Goal: Task Accomplishment & Management: Manage account settings

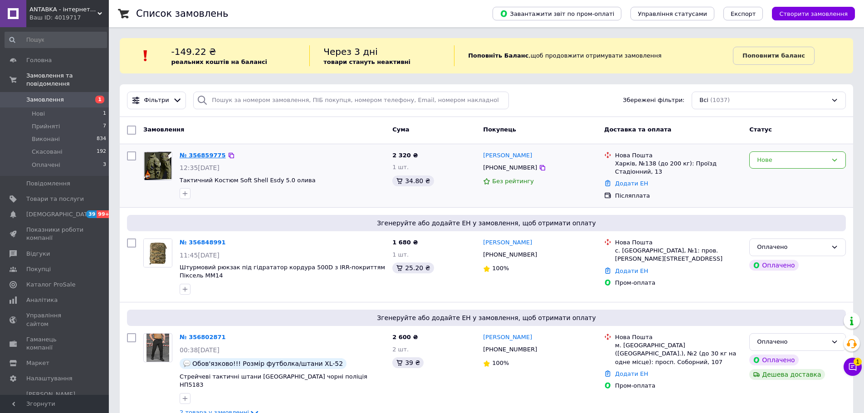
click at [207, 152] on link "№ 356859775" at bounding box center [203, 155] width 46 height 7
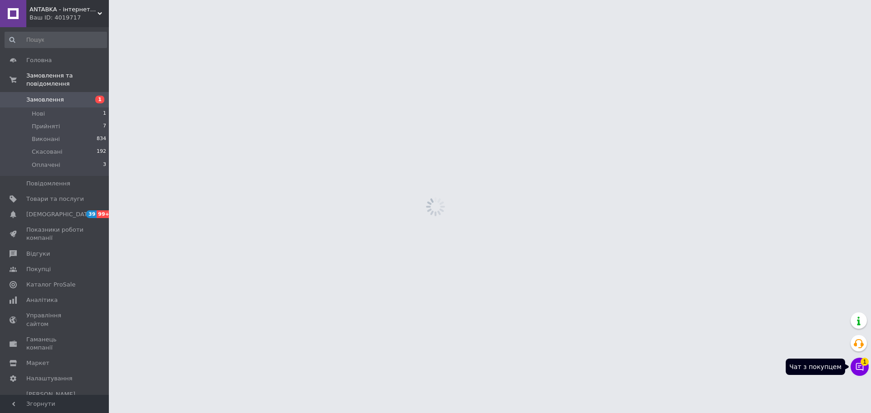
click at [861, 360] on span "1" at bounding box center [865, 362] width 8 height 8
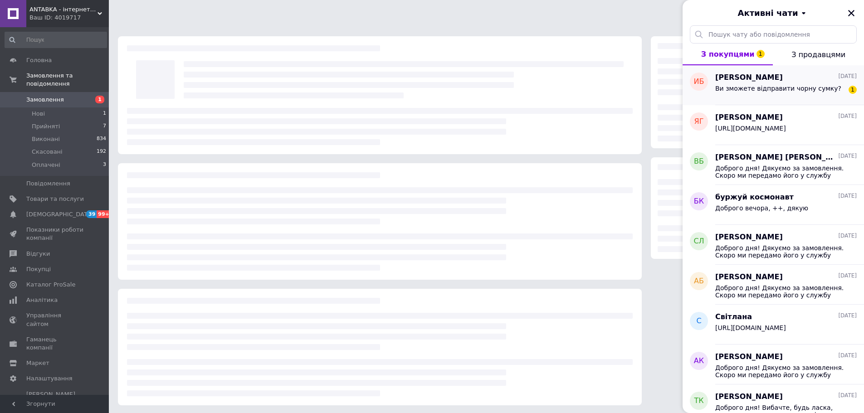
click at [726, 81] on span "[PERSON_NAME]" at bounding box center [750, 78] width 68 height 10
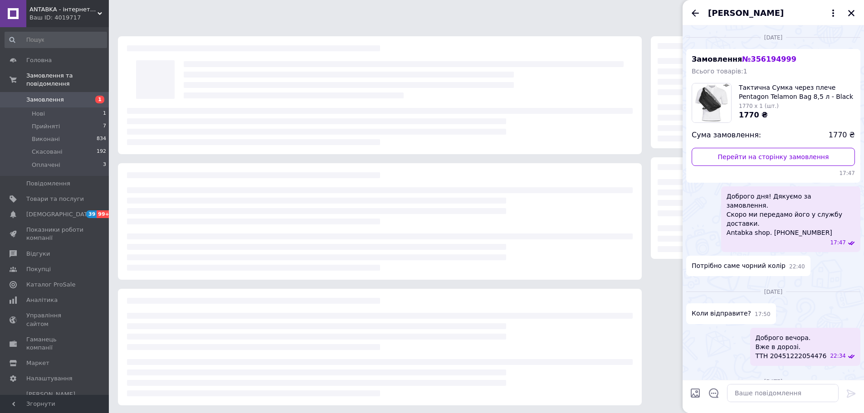
scroll to position [133, 0]
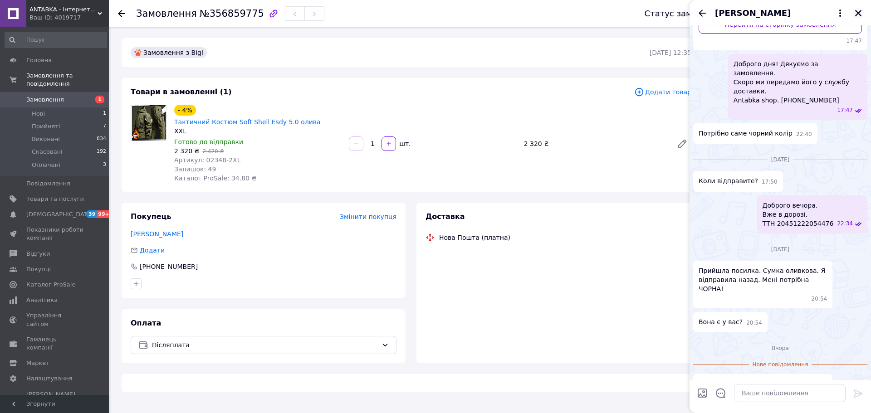
click at [859, 14] on icon "Закрити" at bounding box center [858, 13] width 8 height 8
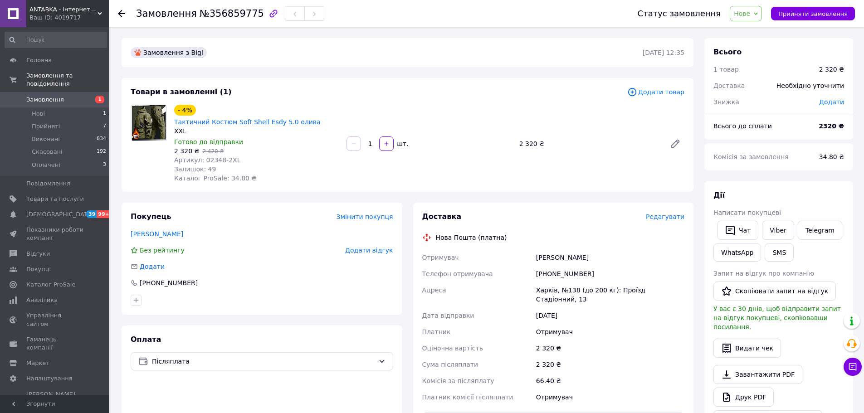
click at [211, 157] on span "Артикул: 02348-2XL" at bounding box center [207, 160] width 66 height 7
copy span "02348"
click at [59, 96] on span "Замовлення" at bounding box center [45, 100] width 38 height 8
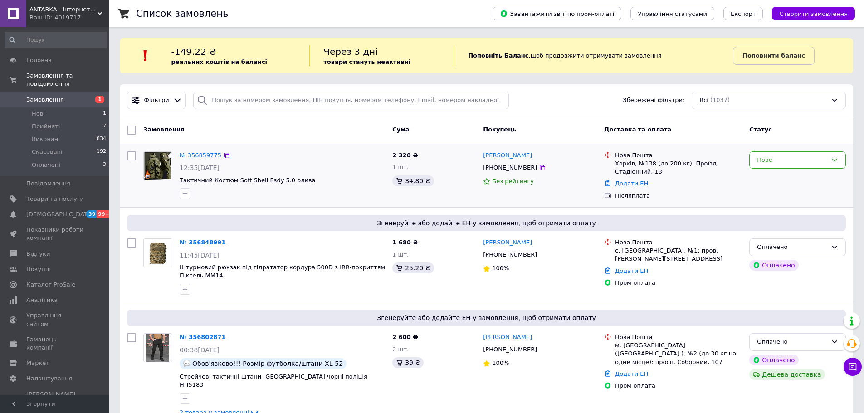
click at [191, 152] on link "№ 356859775" at bounding box center [201, 155] width 42 height 7
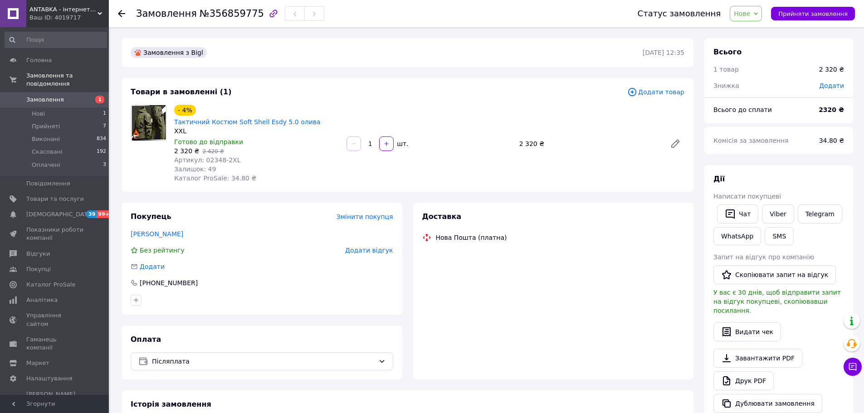
click at [213, 157] on span "Артикул: 02348-2XL" at bounding box center [207, 160] width 66 height 7
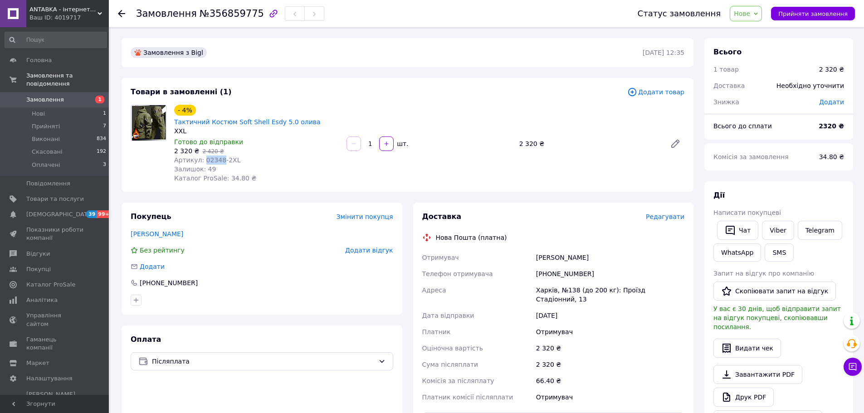
copy span "02348"
